Goal: Task Accomplishment & Management: Complete application form

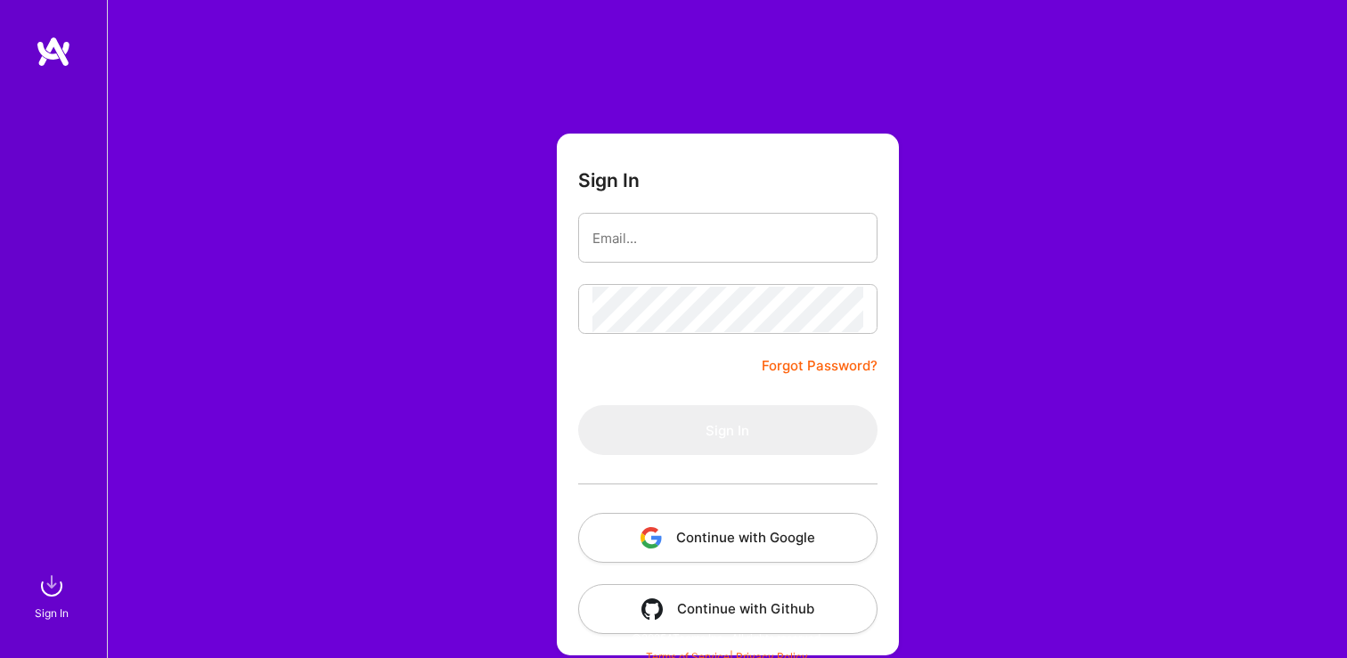
scroll to position [11, 0]
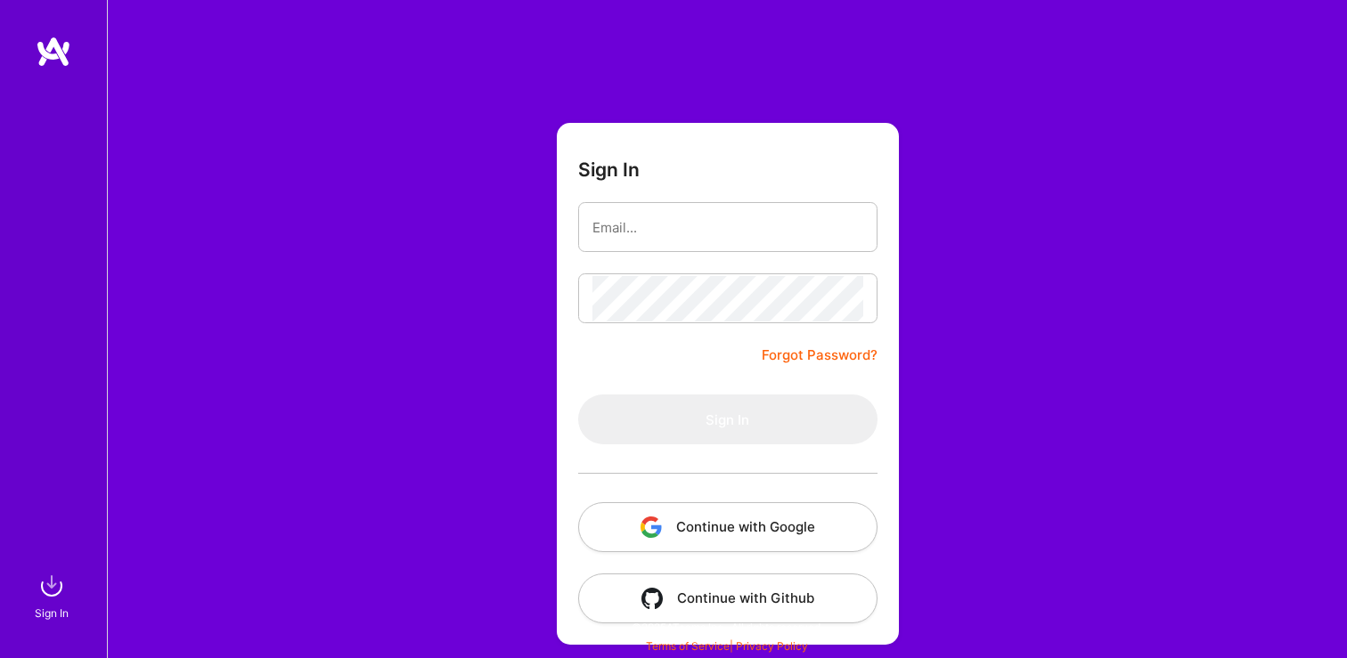
click at [693, 523] on button "Continue with Google" at bounding box center [727, 528] width 299 height 50
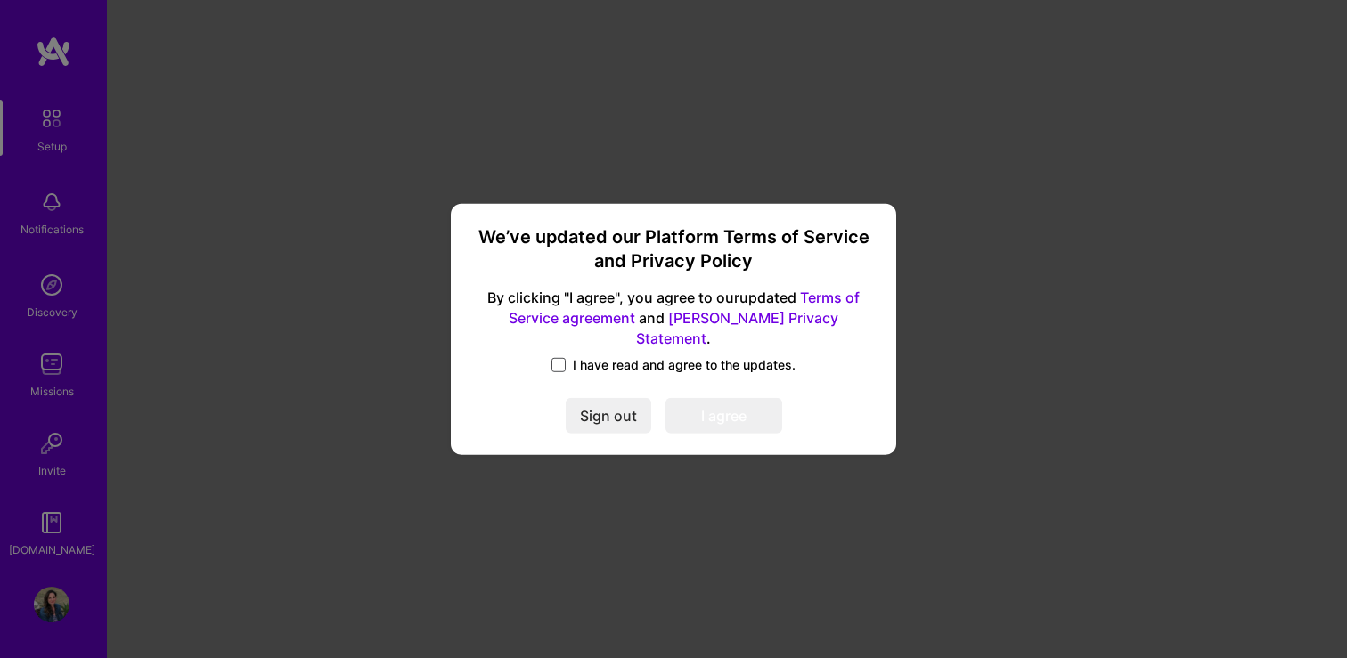
click at [560, 358] on span at bounding box center [559, 365] width 14 height 14
click at [0, 0] on input "I have read and agree to the updates." at bounding box center [0, 0] width 0 height 0
click at [715, 398] on button "I agree" at bounding box center [724, 416] width 117 height 36
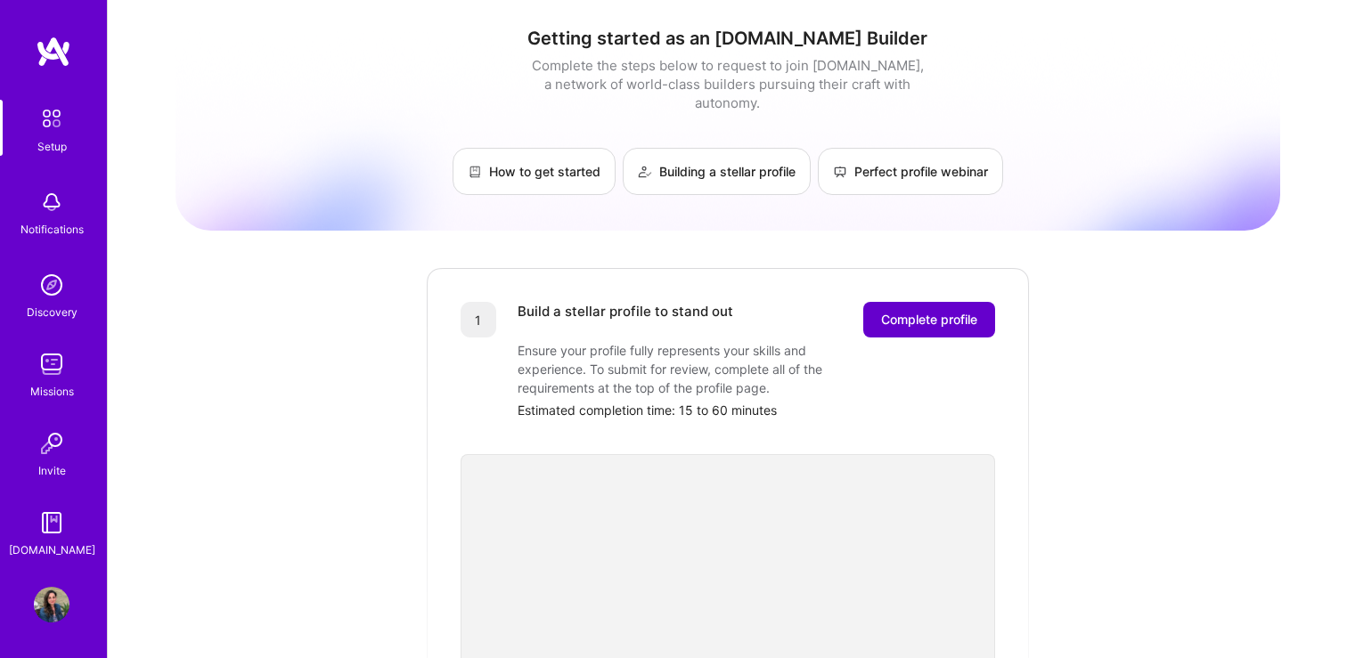
click at [905, 311] on span "Complete profile" at bounding box center [929, 320] width 96 height 18
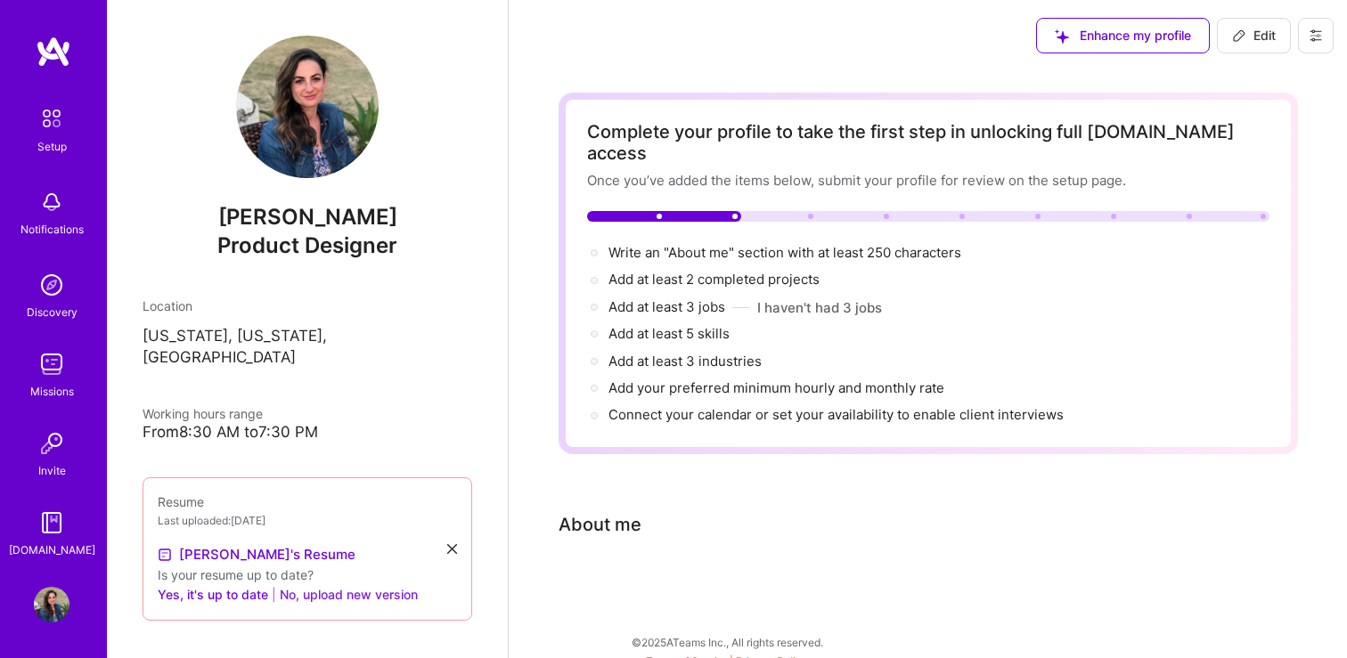
click at [312, 585] on button "No, upload new version" at bounding box center [349, 595] width 138 height 21
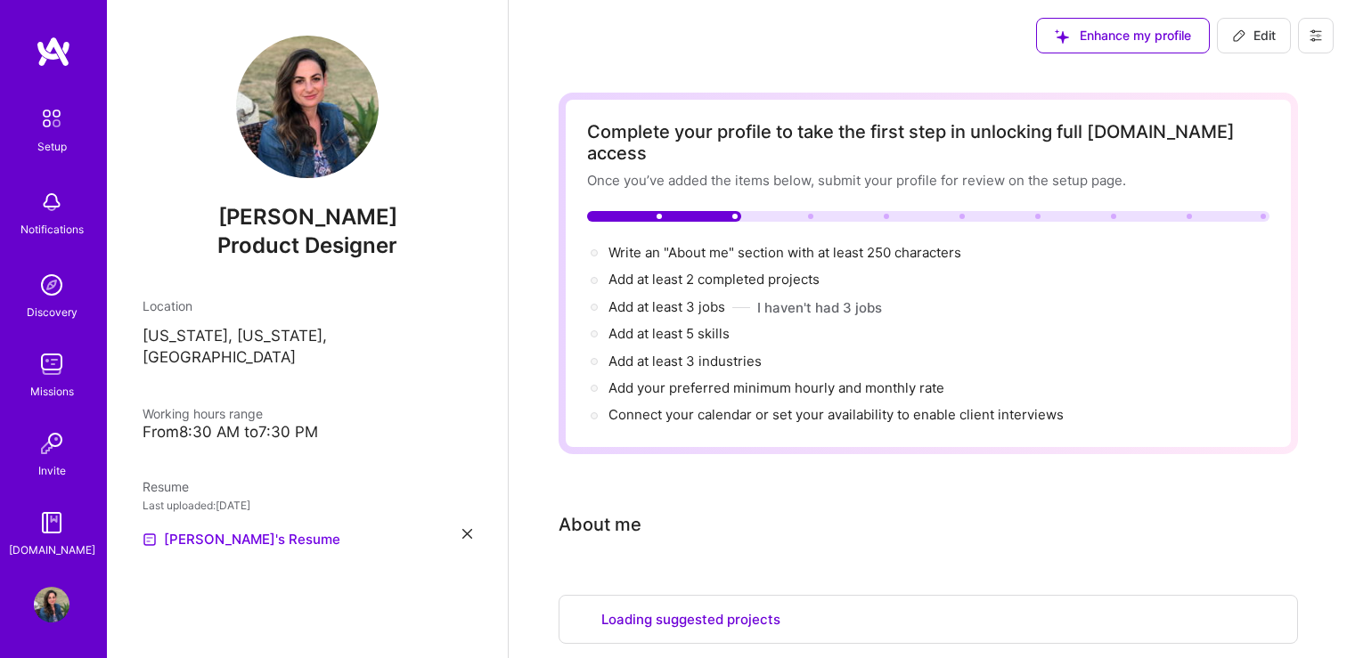
scroll to position [1029, 0]
select select "US"
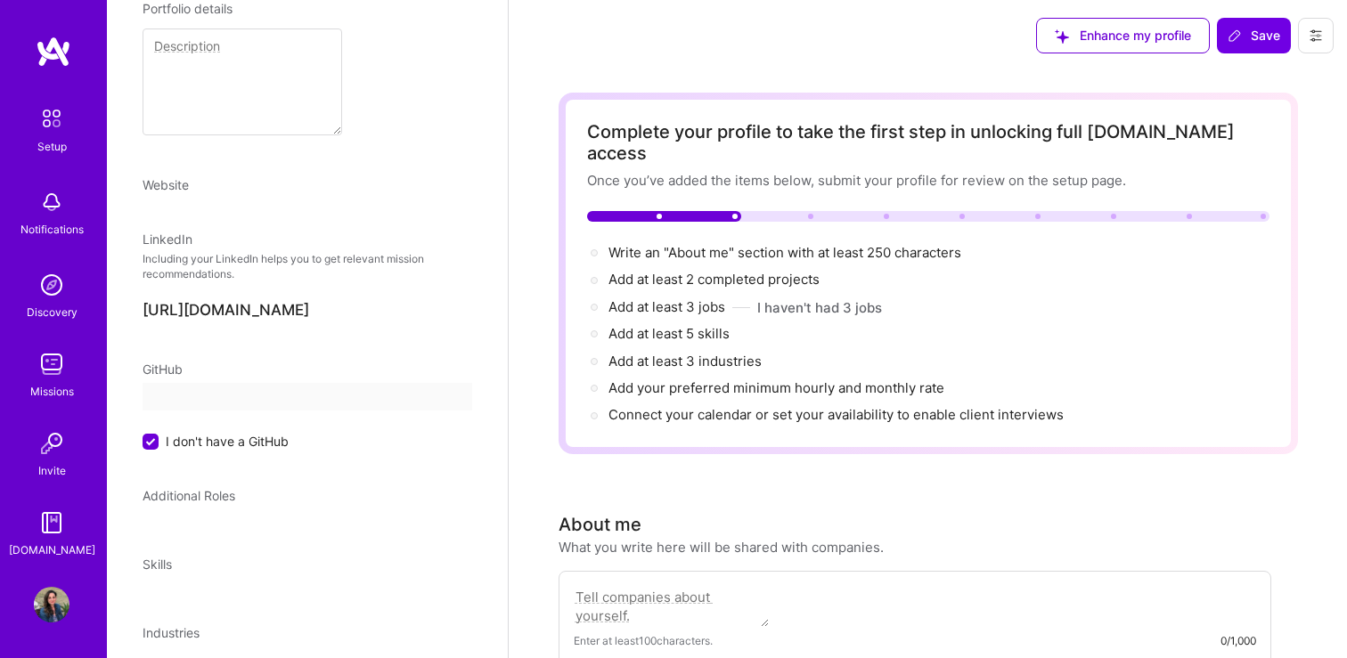
select select "US"
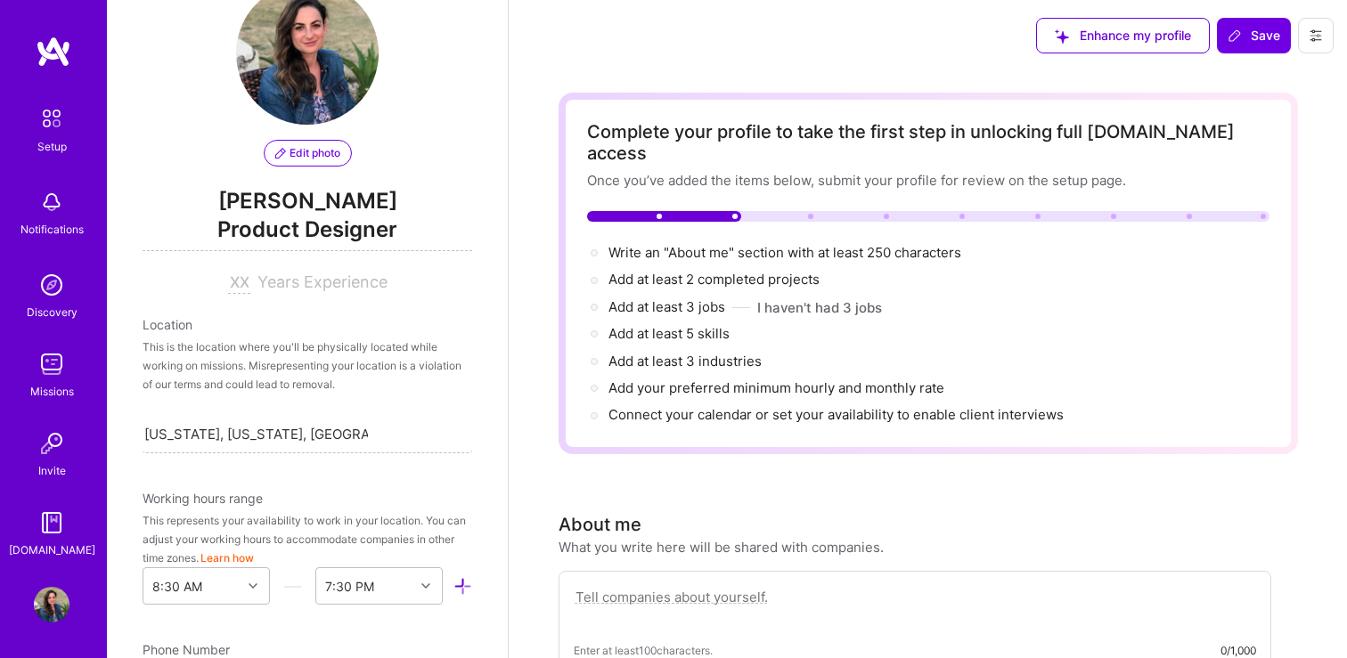
scroll to position [71, 0]
